Goal: Task Accomplishment & Management: Complete application form

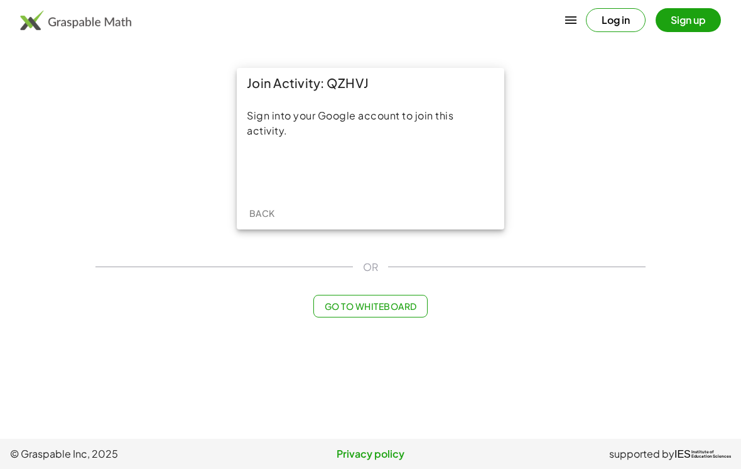
click at [688, 22] on button "Sign up" at bounding box center [688, 20] width 65 height 24
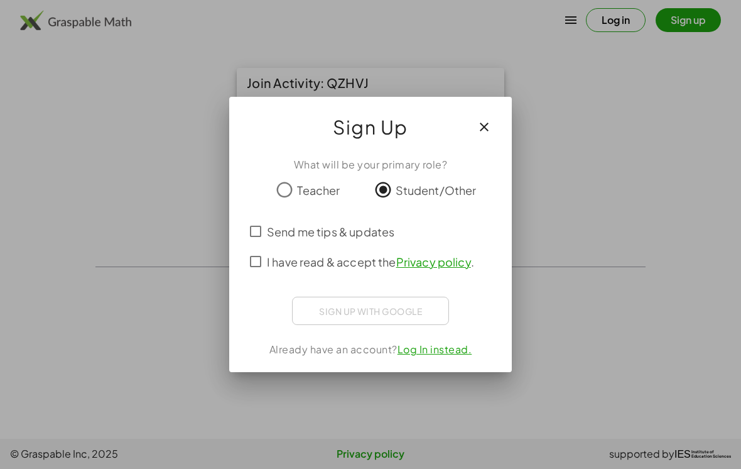
click at [344, 270] on span "I have read & accept the Privacy policy ." at bounding box center [370, 261] width 207 height 17
click at [360, 261] on span "I have read & accept the Privacy policy ." at bounding box center [370, 261] width 207 height 17
click at [367, 267] on span "I have read & accept the Privacy policy ." at bounding box center [370, 261] width 207 height 17
click at [392, 317] on div "Acceder con Google Acceder con Google. Se abre en una pestaña nueva" at bounding box center [370, 309] width 99 height 24
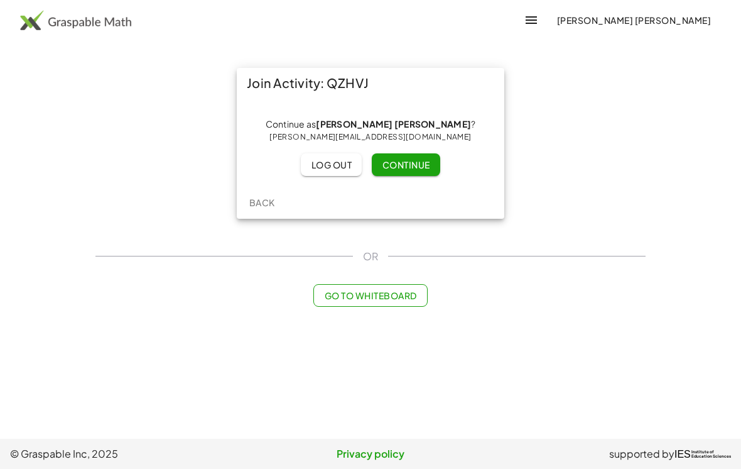
click at [415, 172] on button "Continue" at bounding box center [406, 164] width 68 height 23
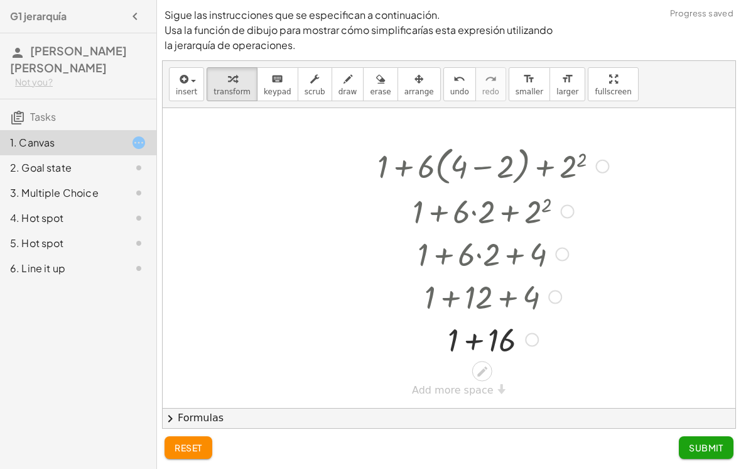
click at [449, 302] on div at bounding box center [493, 296] width 290 height 43
click at [483, 364] on icon at bounding box center [482, 370] width 13 height 13
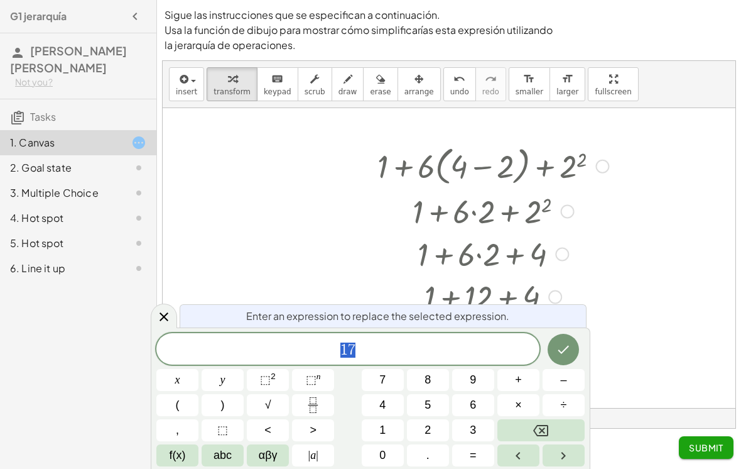
click at [564, 349] on icon "Done" at bounding box center [563, 349] width 15 height 15
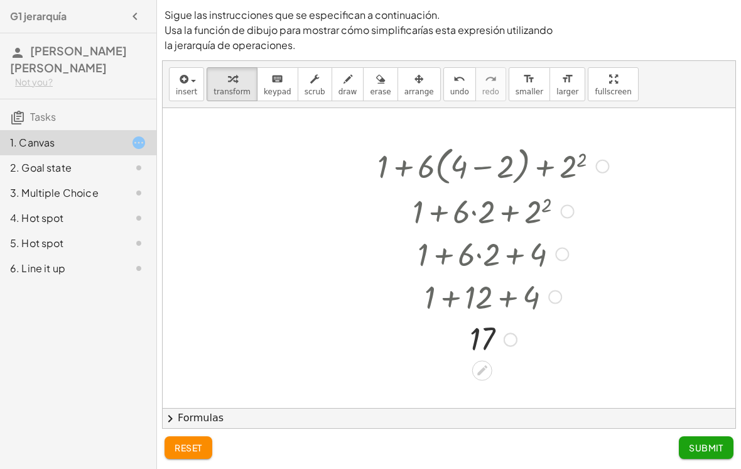
scroll to position [19, 0]
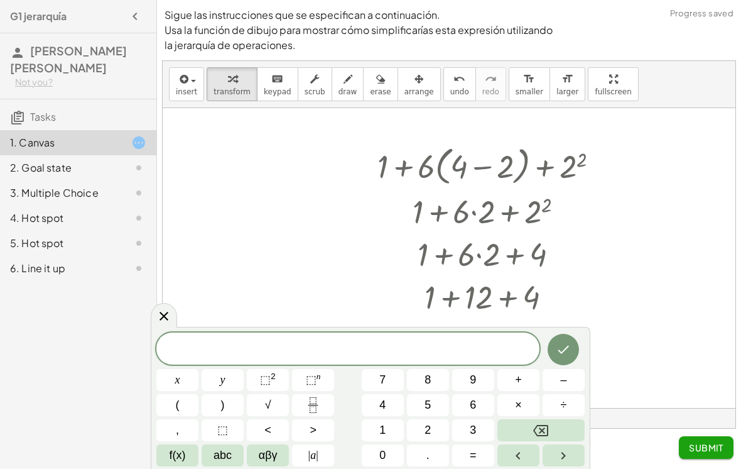
click at [599, 408] on button "chevron_right Formulas" at bounding box center [449, 418] width 573 height 20
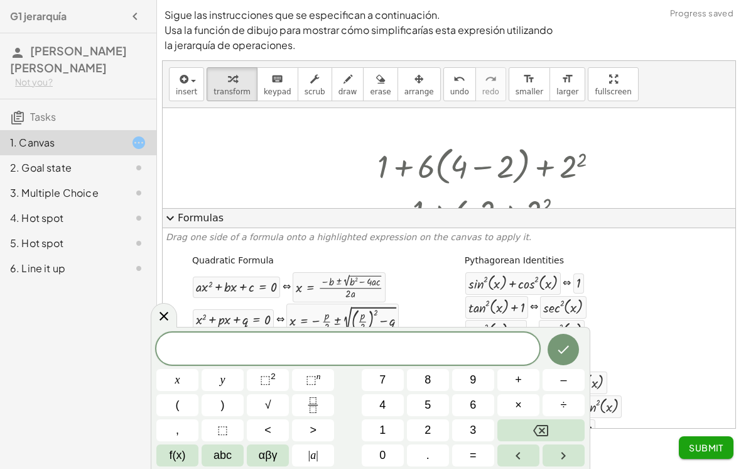
click at [163, 309] on icon at bounding box center [163, 315] width 15 height 15
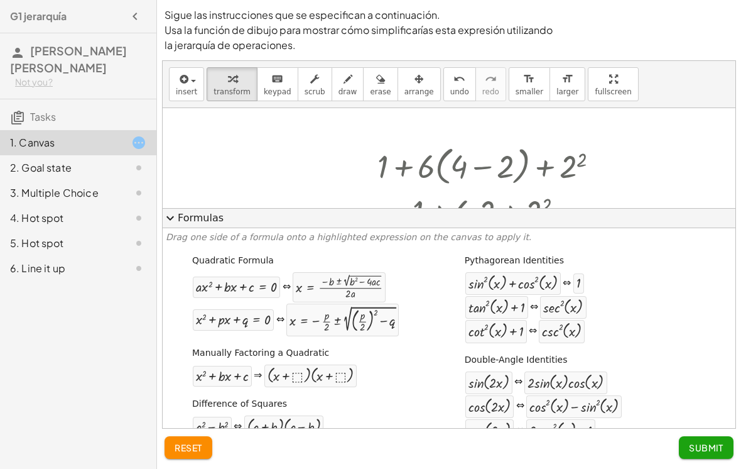
click at [176, 210] on span "expand_more" at bounding box center [170, 217] width 15 height 15
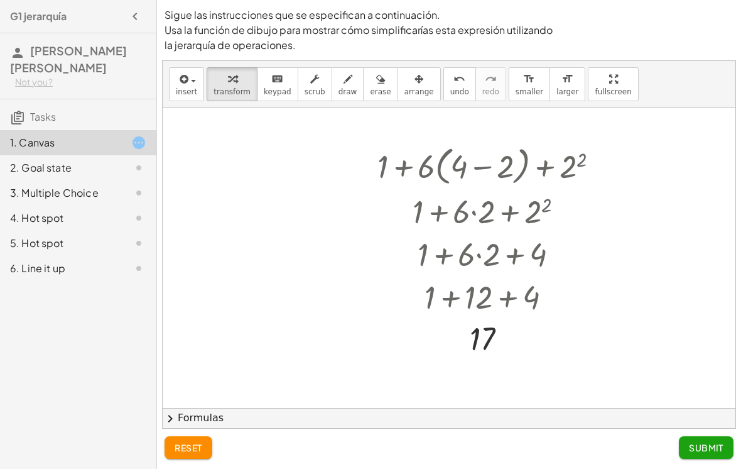
click at [716, 452] on span "Submit" at bounding box center [706, 447] width 35 height 11
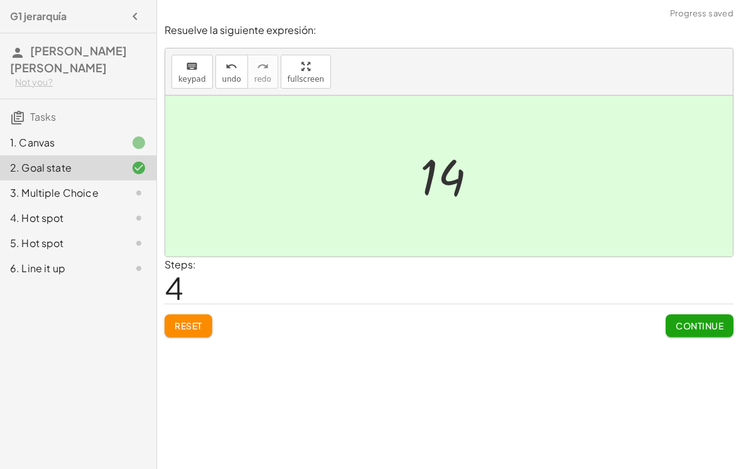
click at [710, 314] on button "Continue" at bounding box center [700, 325] width 68 height 23
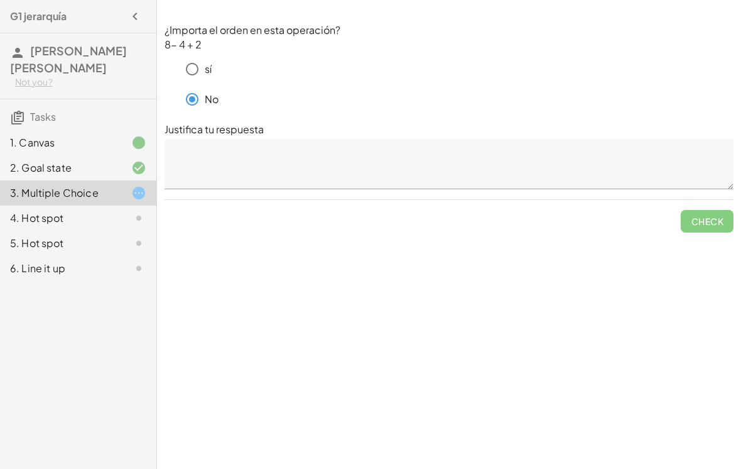
click at [614, 162] on textarea at bounding box center [449, 164] width 569 height 50
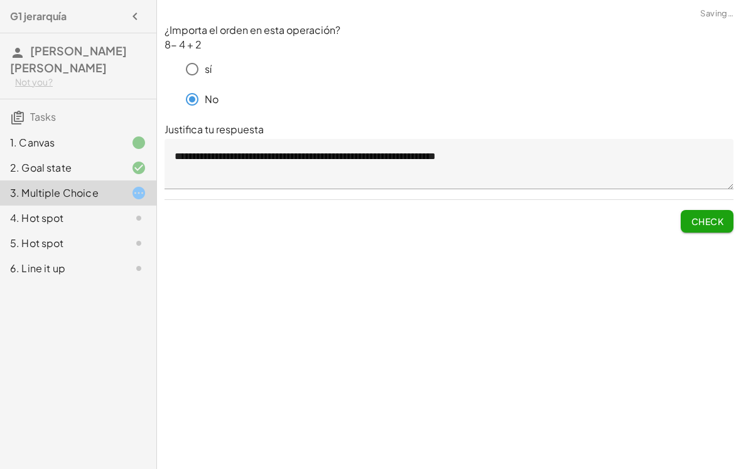
type textarea "**********"
click at [707, 216] on span "Check" at bounding box center [707, 221] width 33 height 11
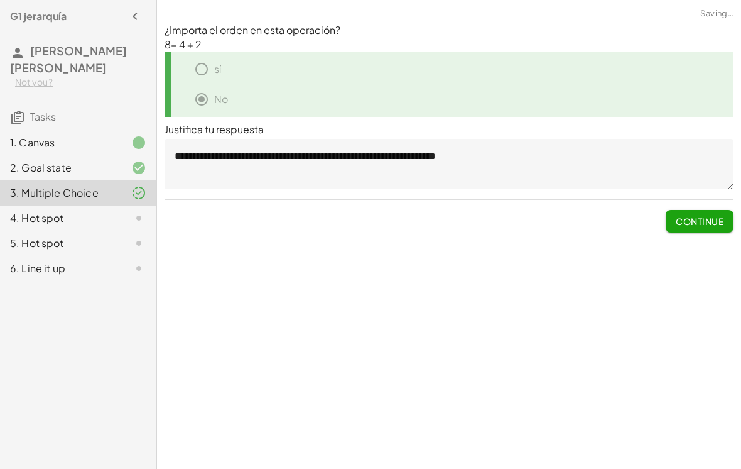
click at [702, 216] on span "Continue" at bounding box center [700, 221] width 48 height 11
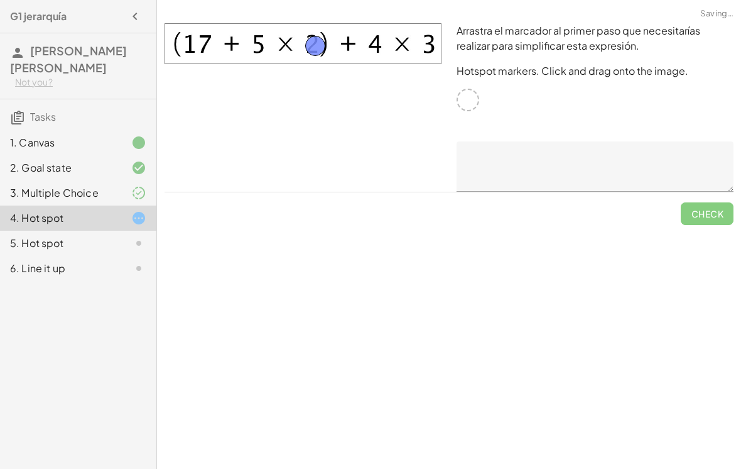
click at [329, 27] on img at bounding box center [303, 43] width 277 height 41
click at [285, 23] on img at bounding box center [303, 43] width 277 height 41
click at [186, 23] on img at bounding box center [303, 43] width 277 height 41
click at [195, 43] on img at bounding box center [303, 43] width 277 height 41
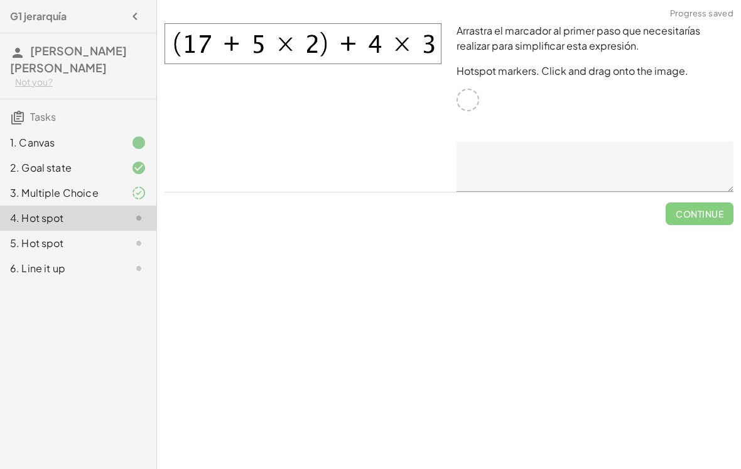
click at [166, 57] on img at bounding box center [303, 43] width 277 height 41
click at [395, 39] on img at bounding box center [303, 43] width 277 height 41
click at [441, 33] on img at bounding box center [303, 43] width 277 height 41
click at [440, 32] on img at bounding box center [303, 43] width 277 height 41
